Goal: Task Accomplishment & Management: Use online tool/utility

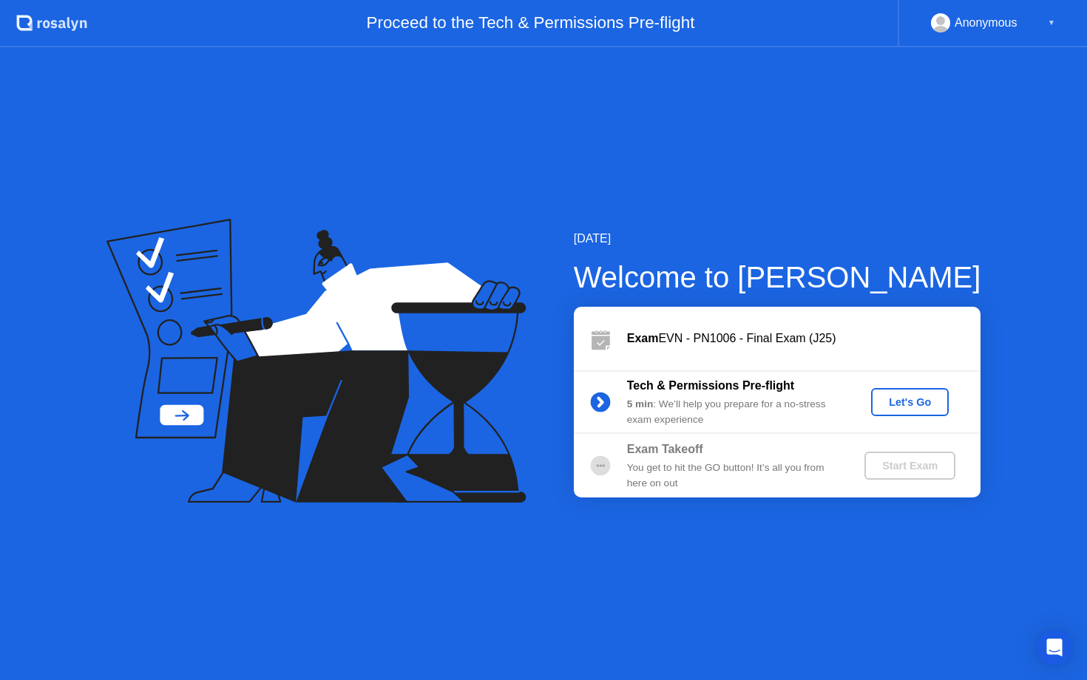
click at [894, 401] on div "Let's Go" at bounding box center [910, 402] width 66 height 12
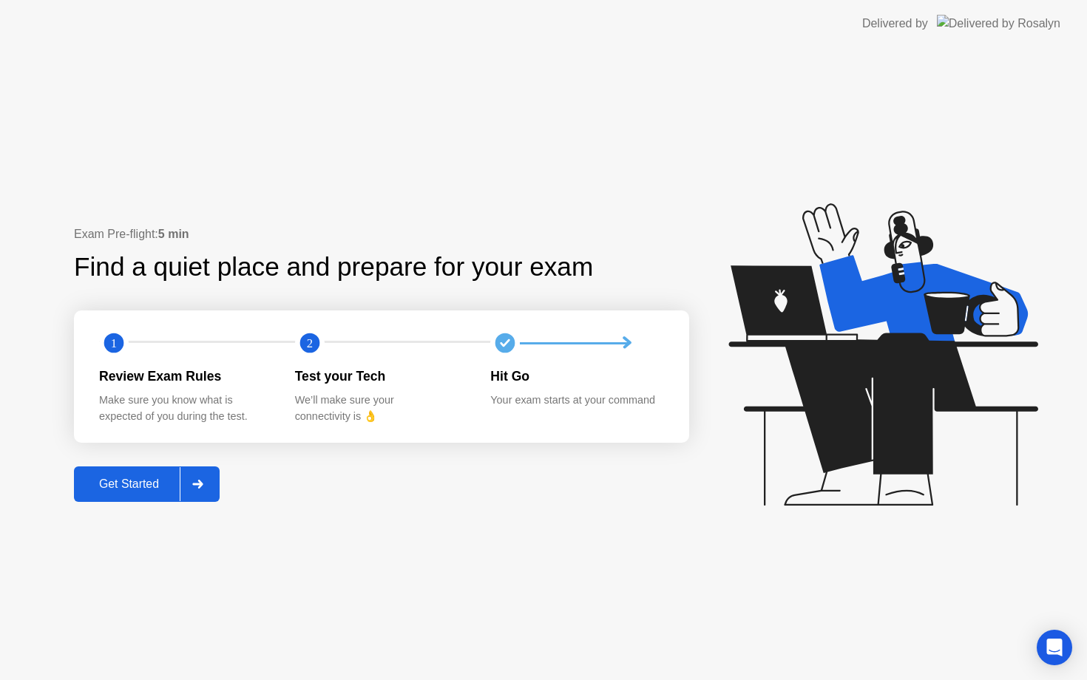
click at [127, 487] on div "Get Started" at bounding box center [128, 483] width 101 height 13
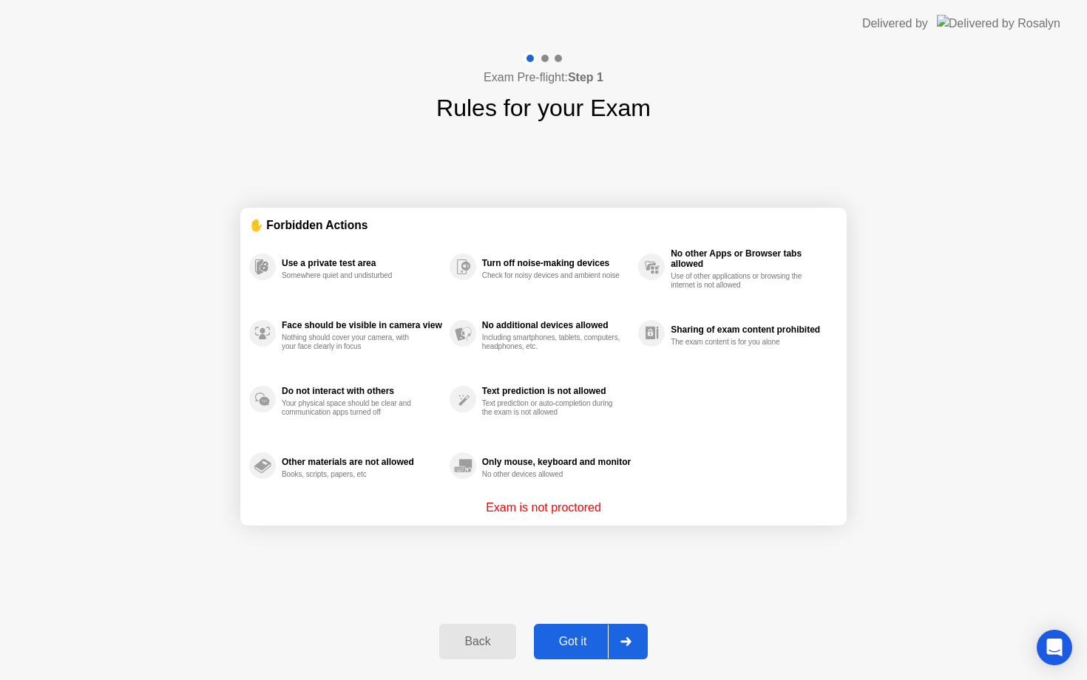
click at [563, 632] on button "Got it" at bounding box center [591, 641] width 114 height 35
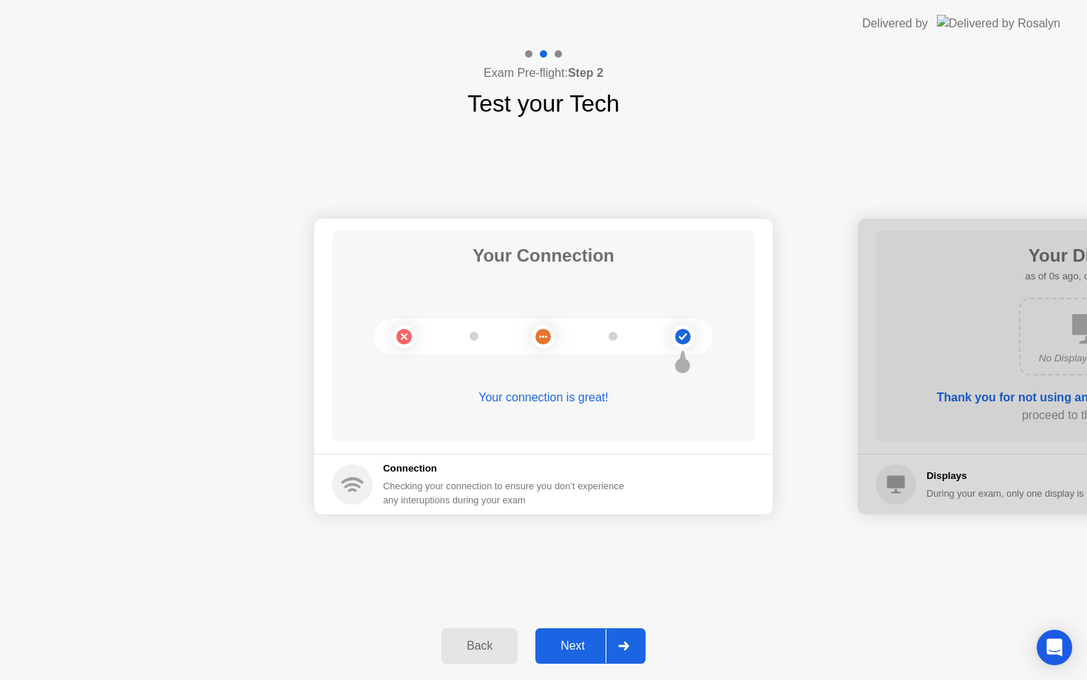
click at [581, 645] on div "Next" at bounding box center [573, 645] width 66 height 13
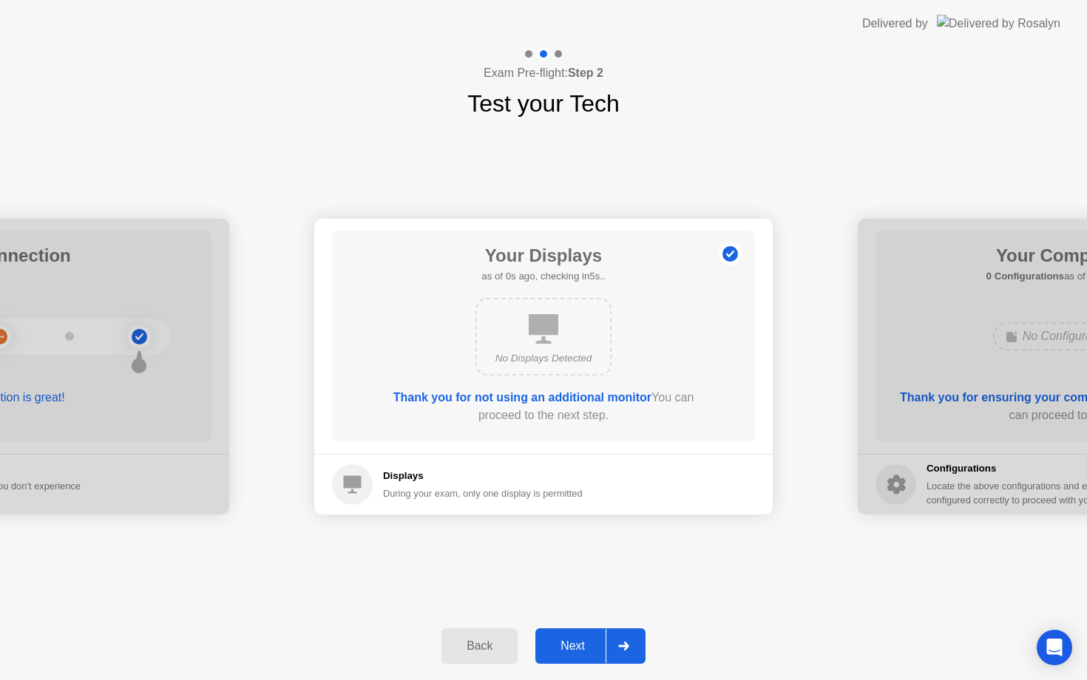
click at [581, 645] on div "Next" at bounding box center [573, 645] width 66 height 13
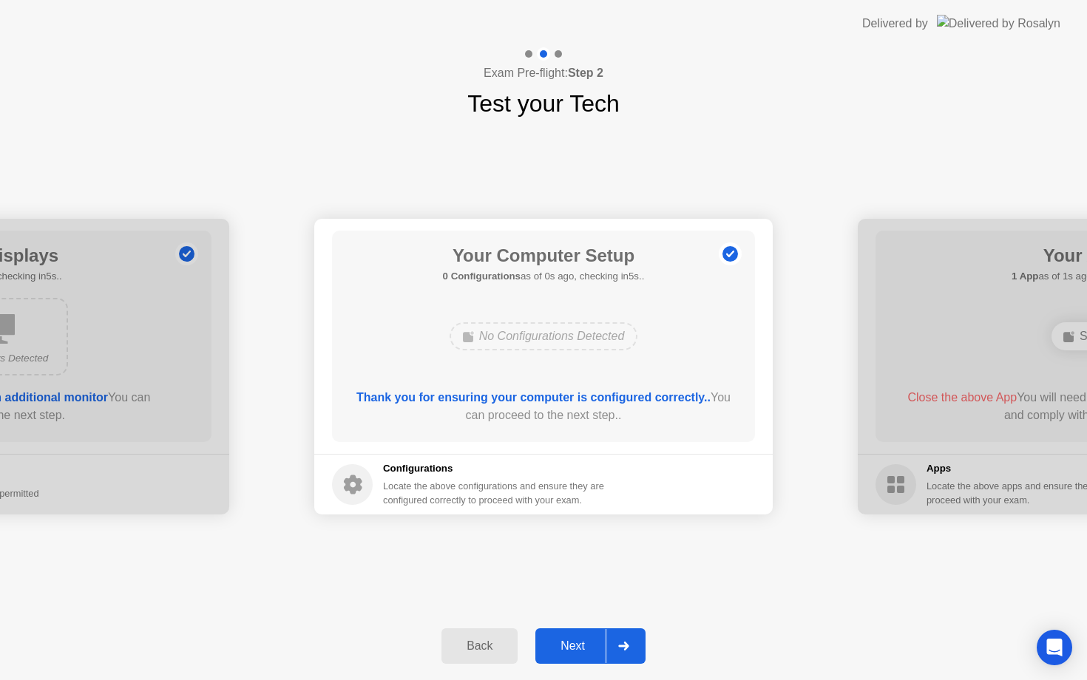
click at [581, 645] on div "Next" at bounding box center [573, 645] width 66 height 13
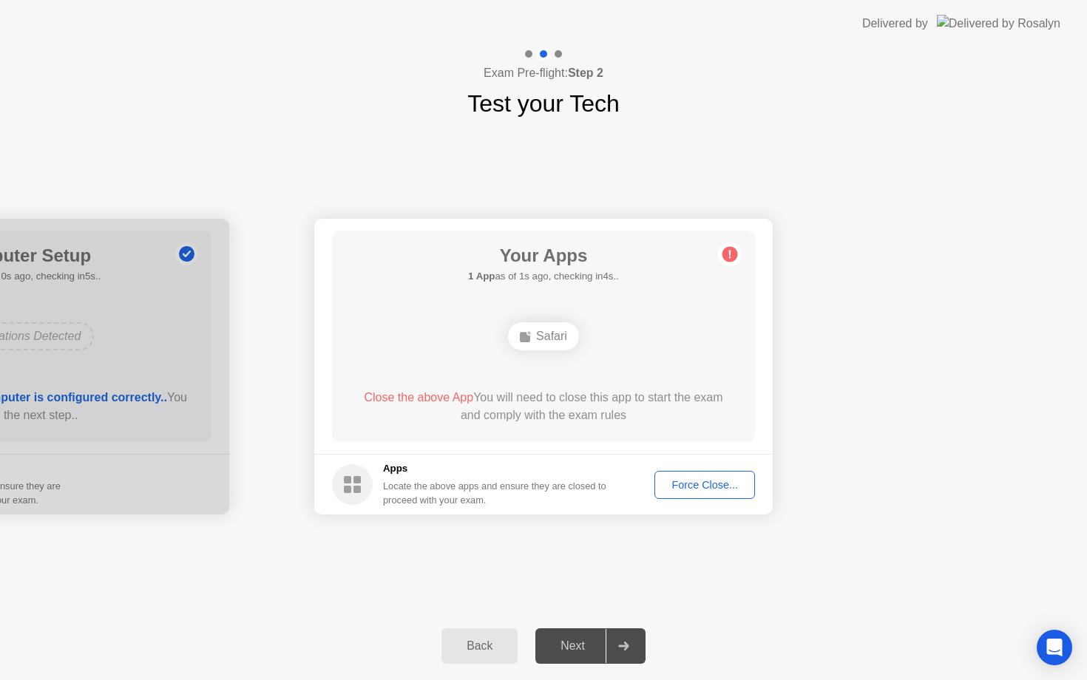
click at [714, 483] on div "Force Close..." at bounding box center [704, 485] width 90 height 12
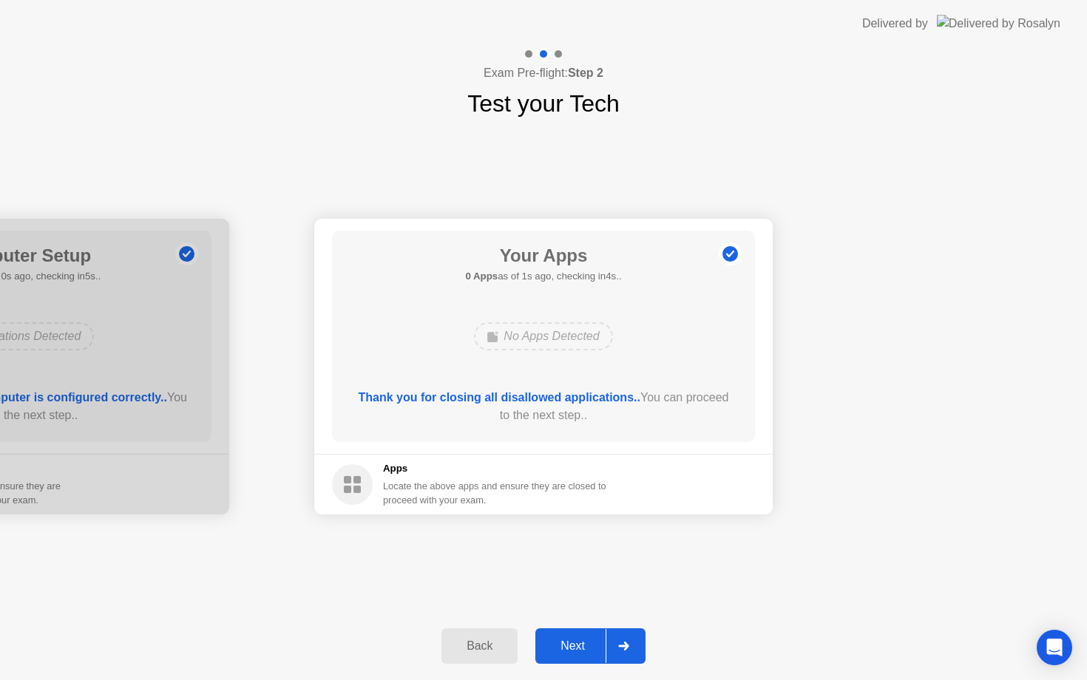
click at [567, 640] on div "Next" at bounding box center [573, 645] width 66 height 13
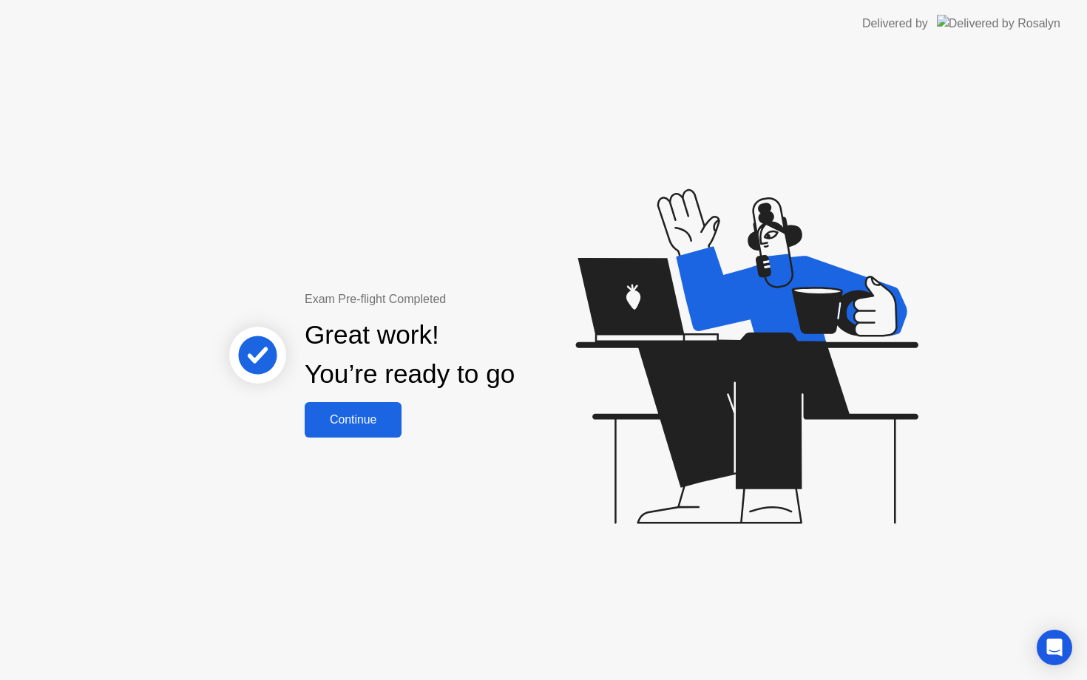
click at [373, 424] on div "Continue" at bounding box center [353, 419] width 88 height 13
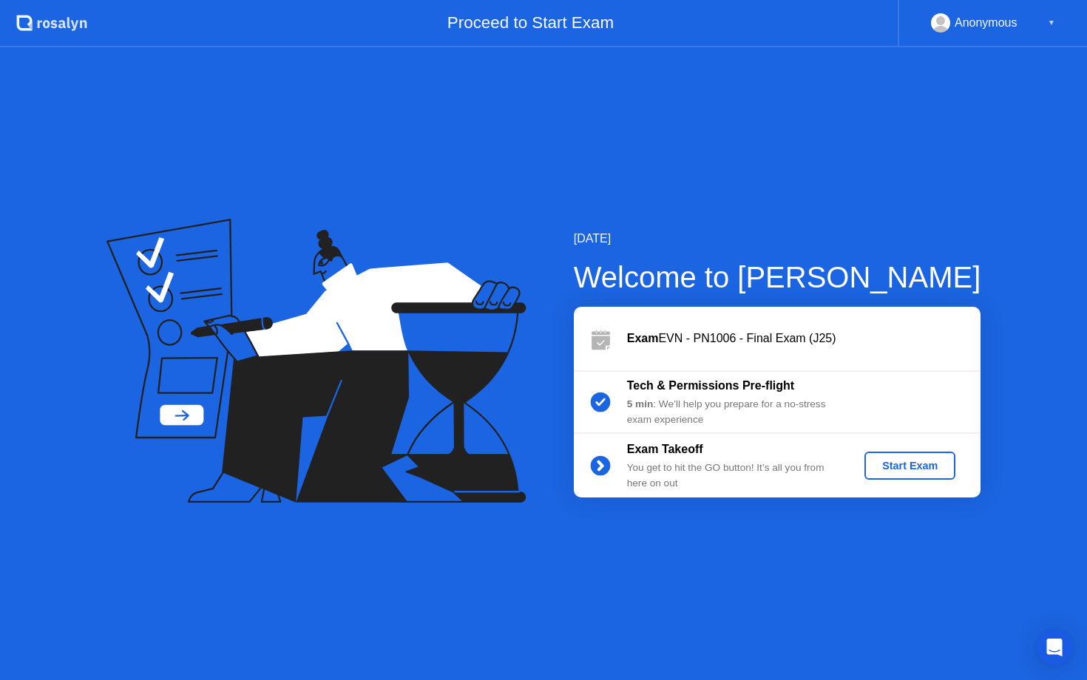
click at [900, 462] on div "Start Exam" at bounding box center [909, 466] width 79 height 12
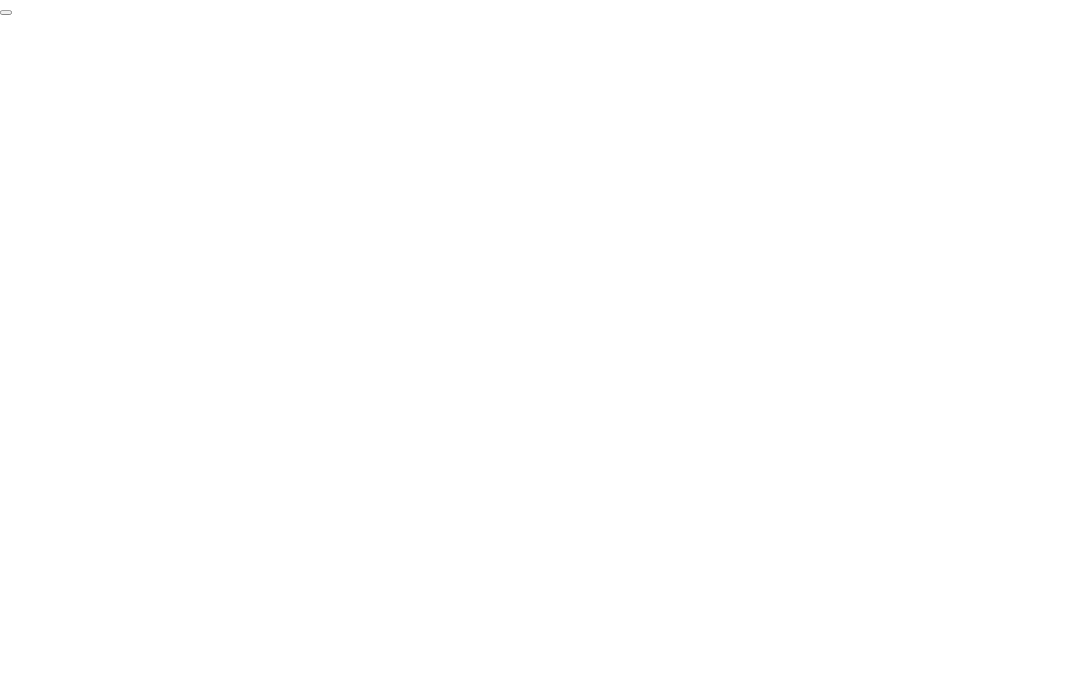
click div "End Proctoring Session"
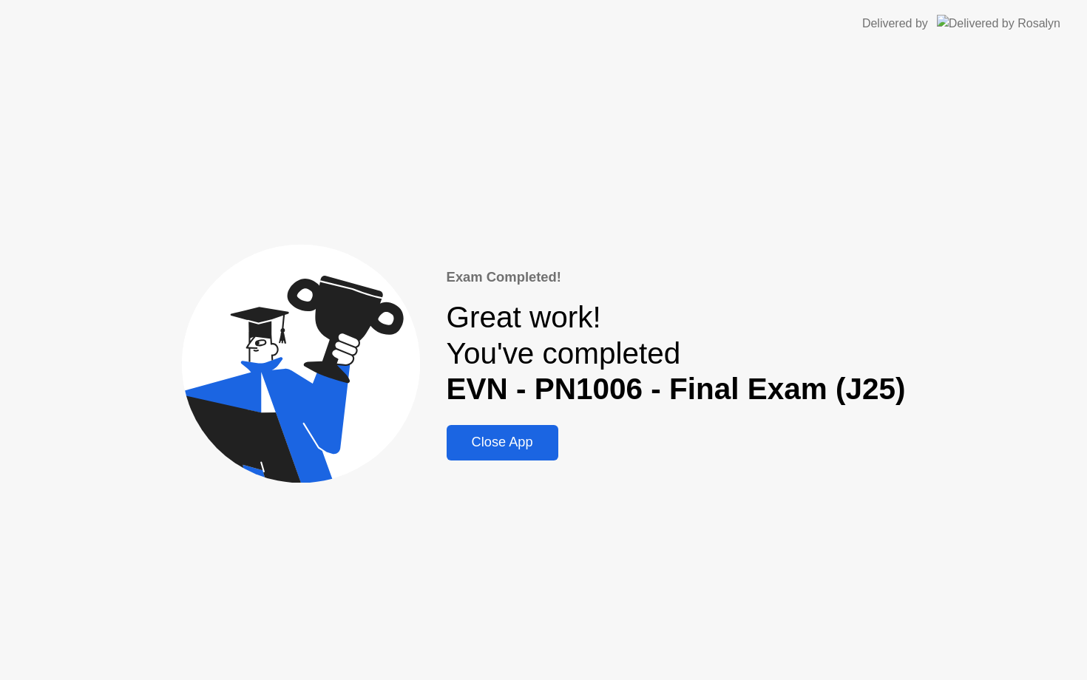
click at [540, 449] on div "Close App" at bounding box center [502, 443] width 103 height 16
